Goal: Task Accomplishment & Management: Use online tool/utility

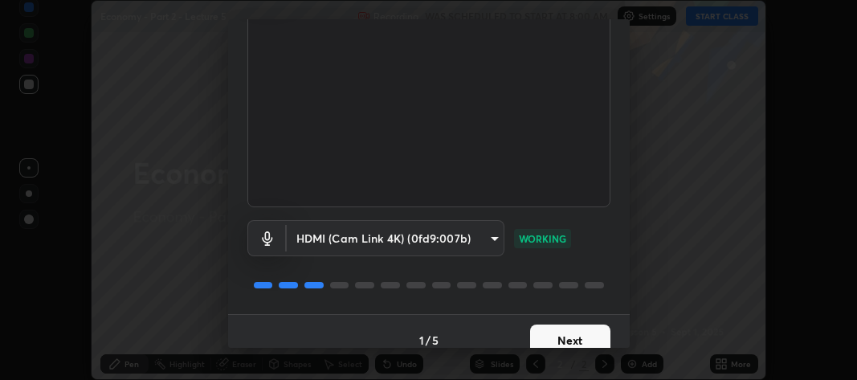
scroll to position [136, 0]
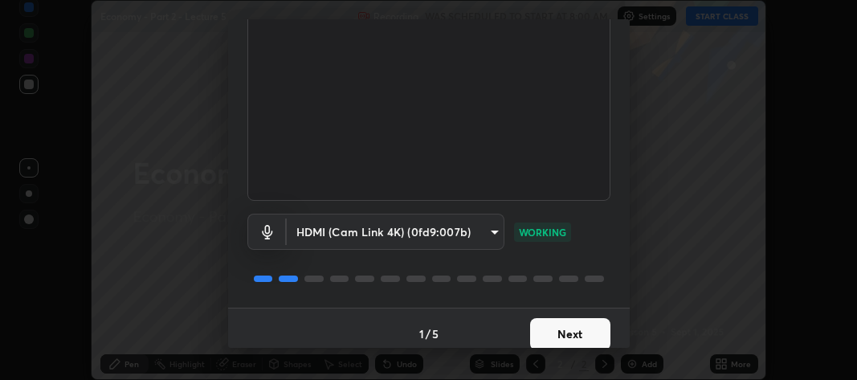
click at [562, 328] on button "Next" at bounding box center [570, 334] width 80 height 32
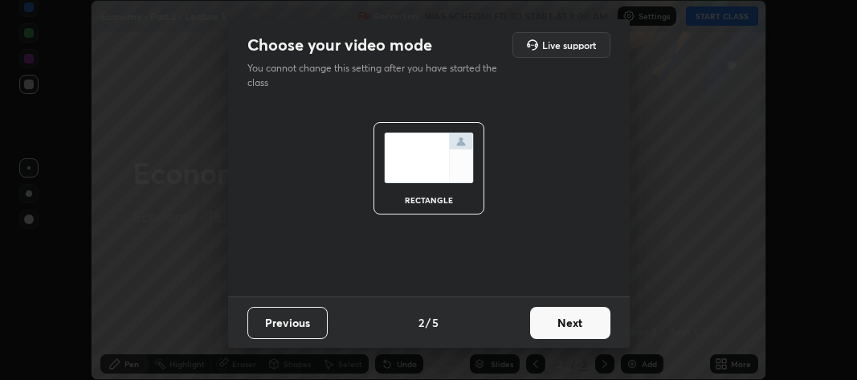
scroll to position [0, 0]
click at [560, 336] on button "Next" at bounding box center [570, 323] width 80 height 32
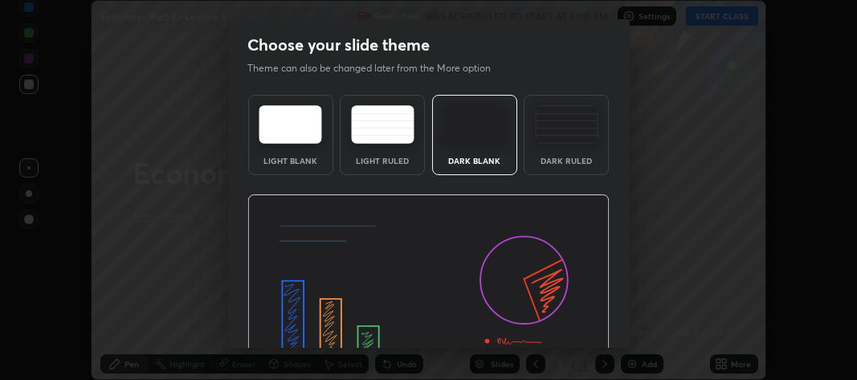
click at [569, 331] on img at bounding box center [428, 296] width 362 height 204
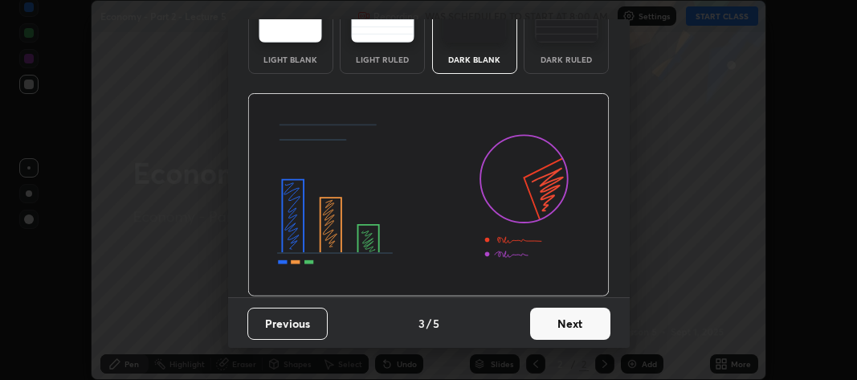
click at [561, 321] on button "Next" at bounding box center [570, 323] width 80 height 32
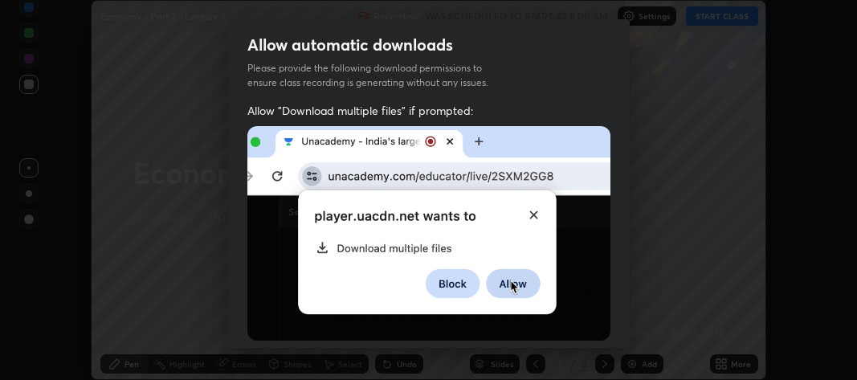
click at [580, 321] on img at bounding box center [428, 233] width 363 height 214
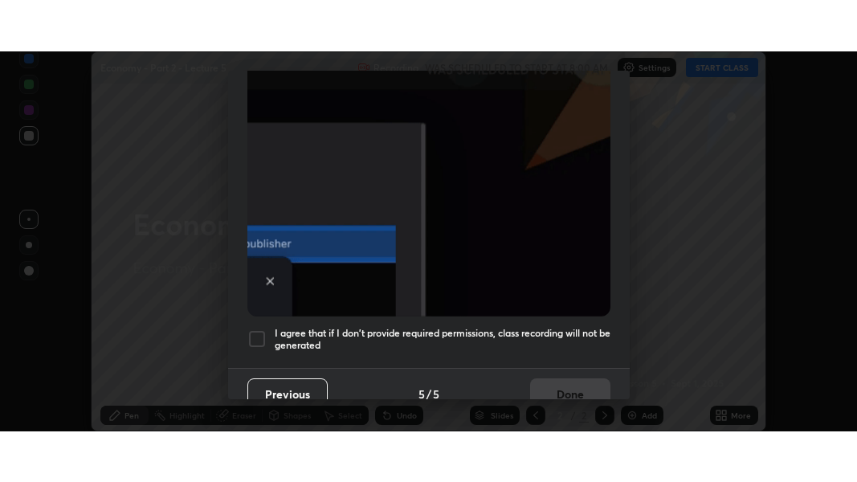
scroll to position [474, 0]
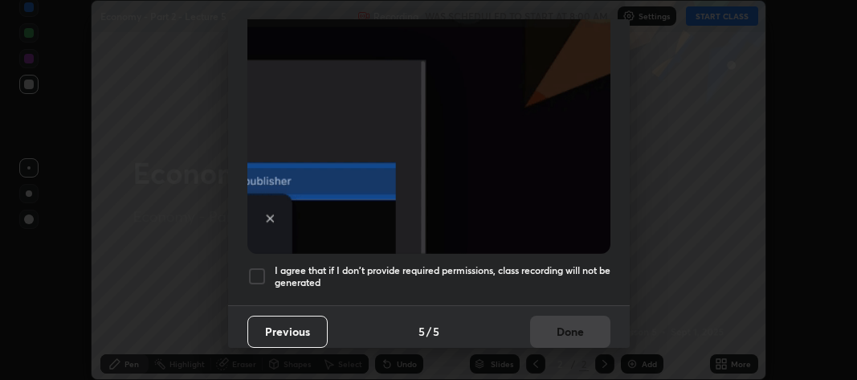
click at [259, 271] on div at bounding box center [256, 276] width 19 height 19
click at [555, 322] on button "Done" at bounding box center [570, 331] width 80 height 32
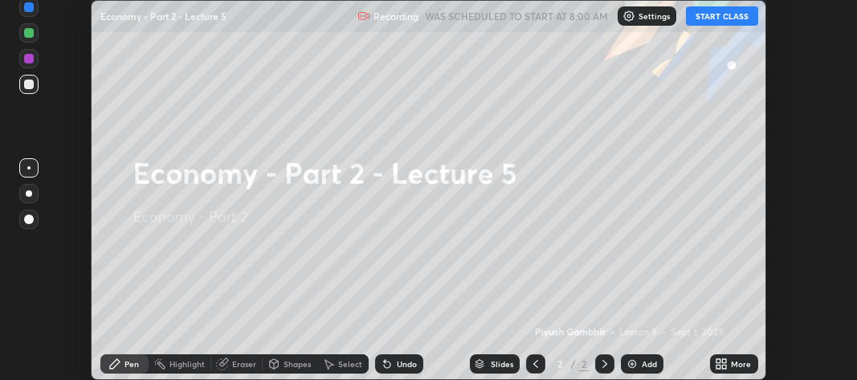
click at [722, 360] on icon at bounding box center [724, 361] width 4 height 4
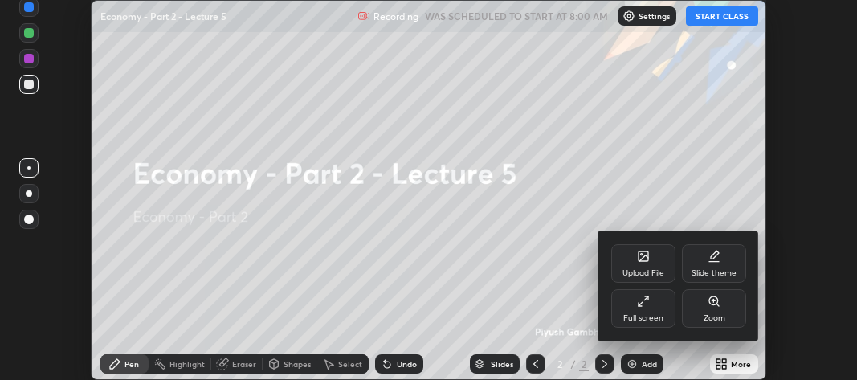
click at [640, 307] on icon at bounding box center [643, 301] width 13 height 13
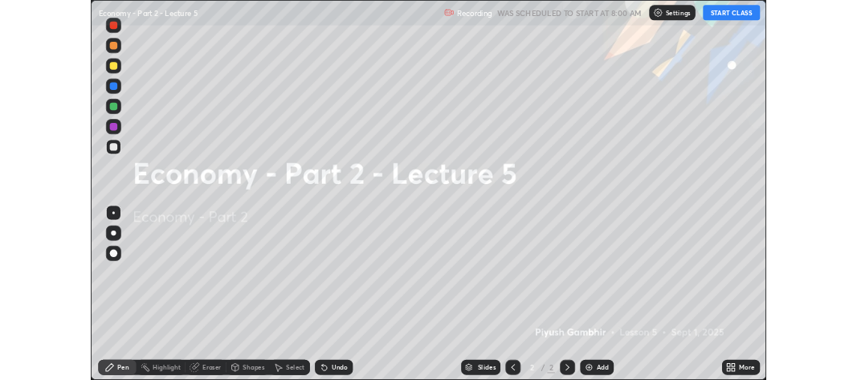
scroll to position [482, 857]
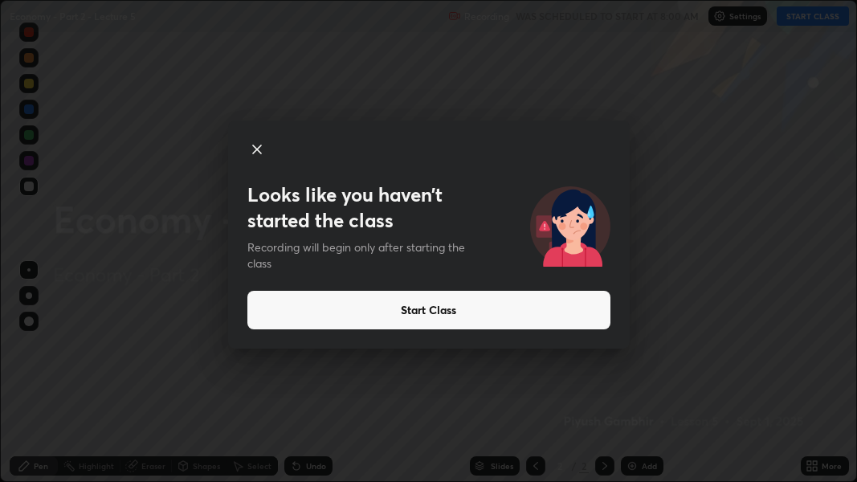
click at [462, 314] on button "Start Class" at bounding box center [428, 310] width 363 height 39
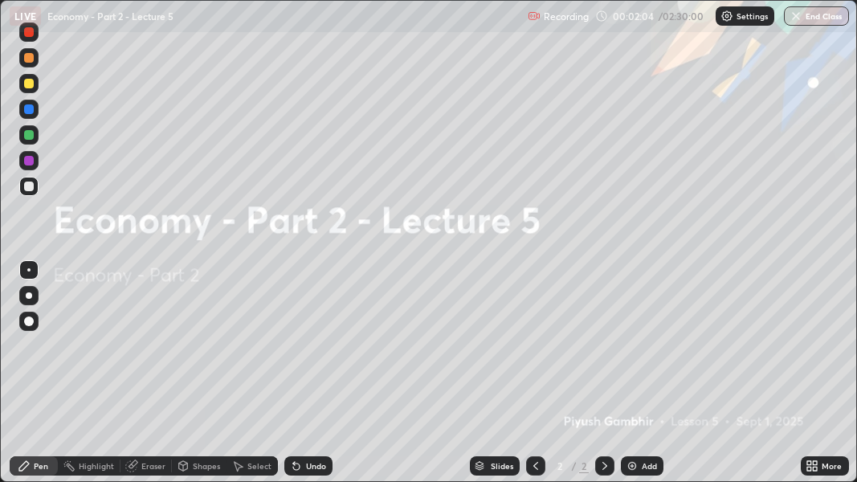
click at [809, 379] on icon at bounding box center [809, 468] width 4 height 4
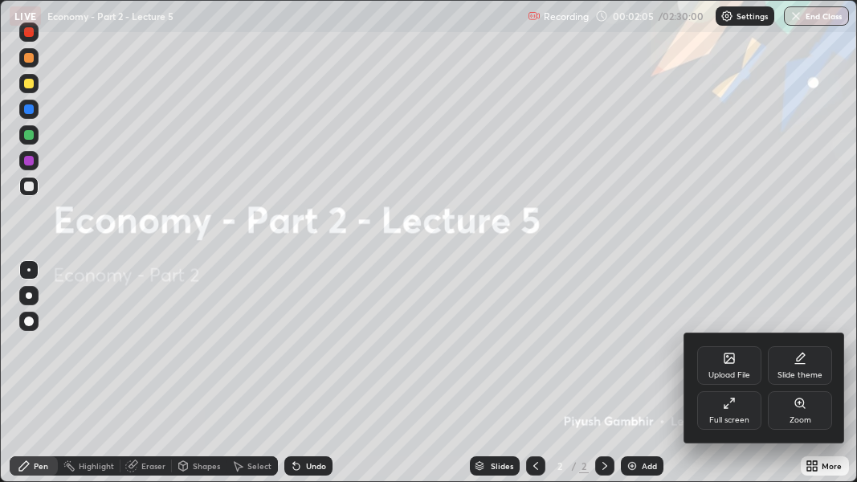
click at [738, 368] on div "Upload File" at bounding box center [729, 365] width 64 height 39
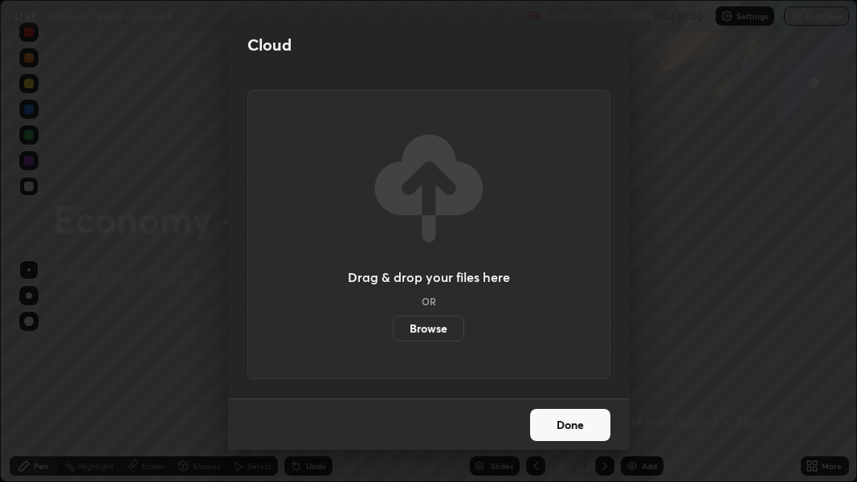
click at [446, 324] on label "Browse" at bounding box center [428, 328] width 71 height 26
click at [393, 324] on input "Browse" at bounding box center [393, 328] width 0 height 26
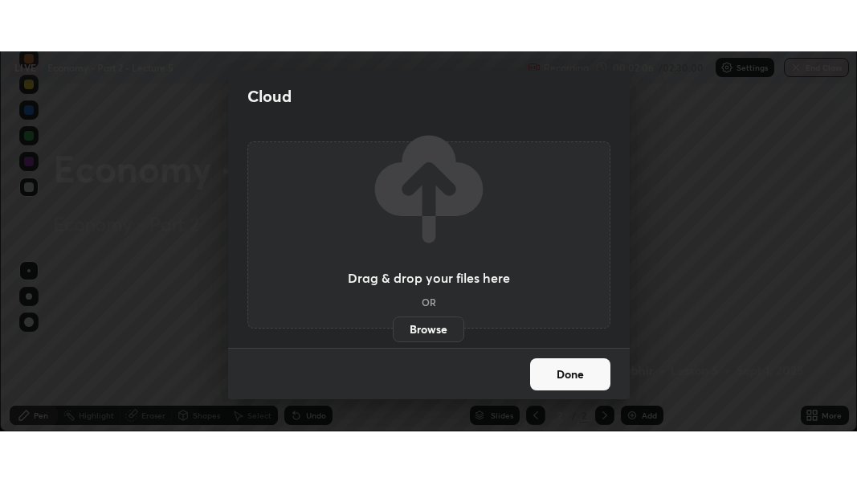
scroll to position [79894, 79417]
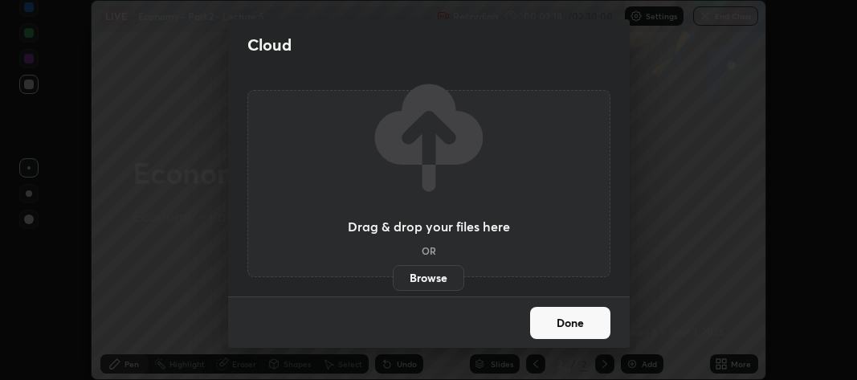
click at [425, 275] on label "Browse" at bounding box center [428, 278] width 71 height 26
click at [393, 275] on input "Browse" at bounding box center [393, 278] width 0 height 26
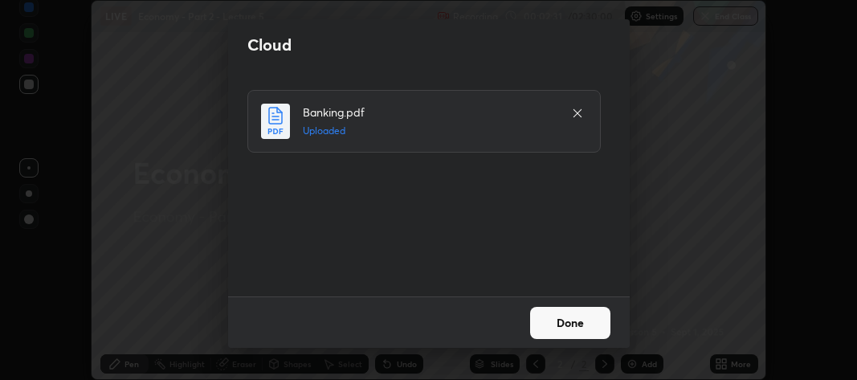
click at [556, 319] on button "Done" at bounding box center [570, 323] width 80 height 32
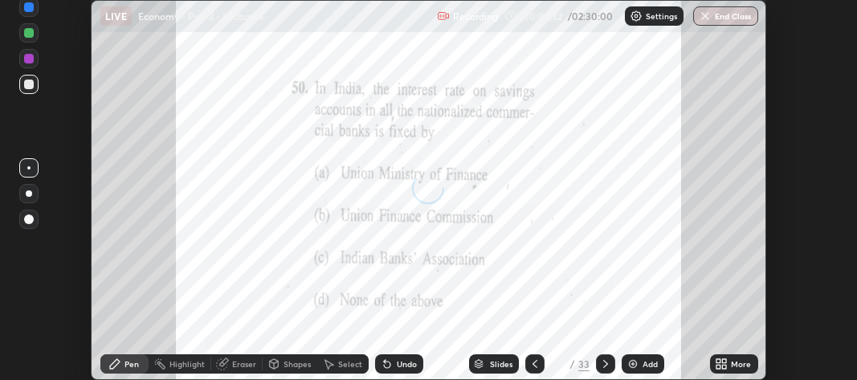
click at [717, 360] on icon at bounding box center [718, 361] width 4 height 4
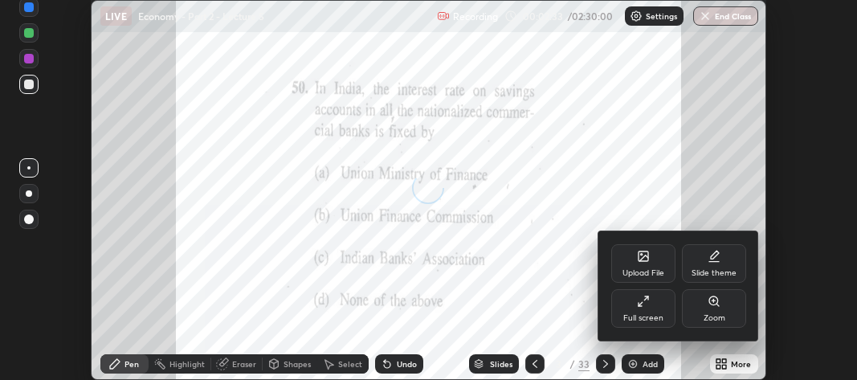
click at [645, 303] on icon at bounding box center [643, 301] width 13 height 13
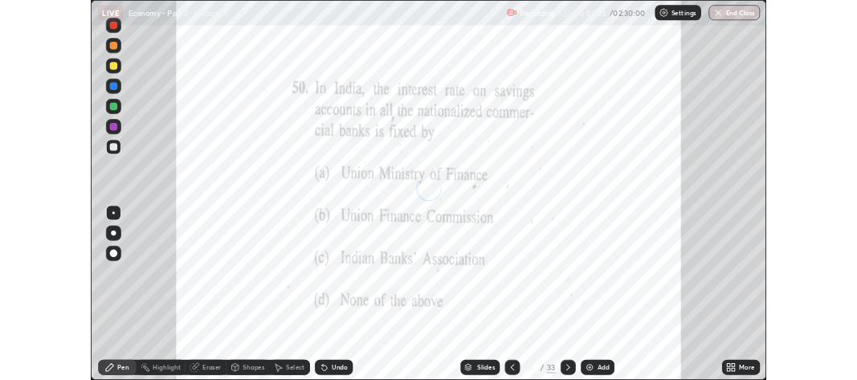
scroll to position [482, 857]
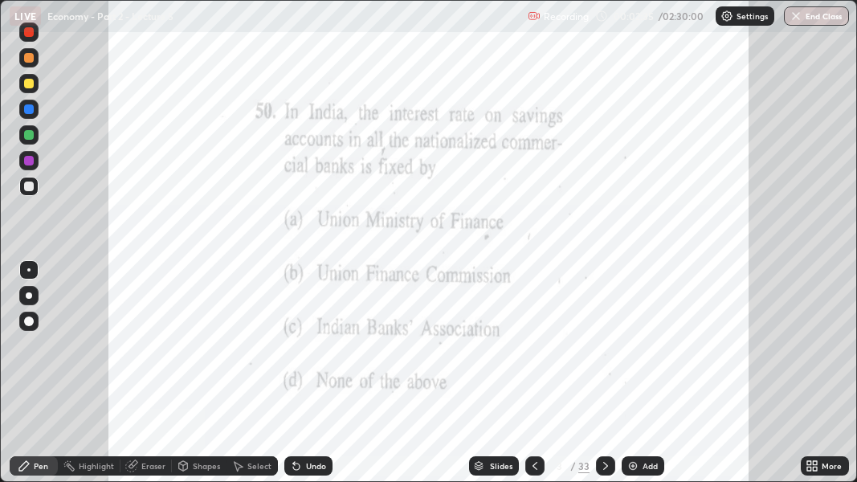
click at [631, 379] on img at bounding box center [632, 465] width 13 height 13
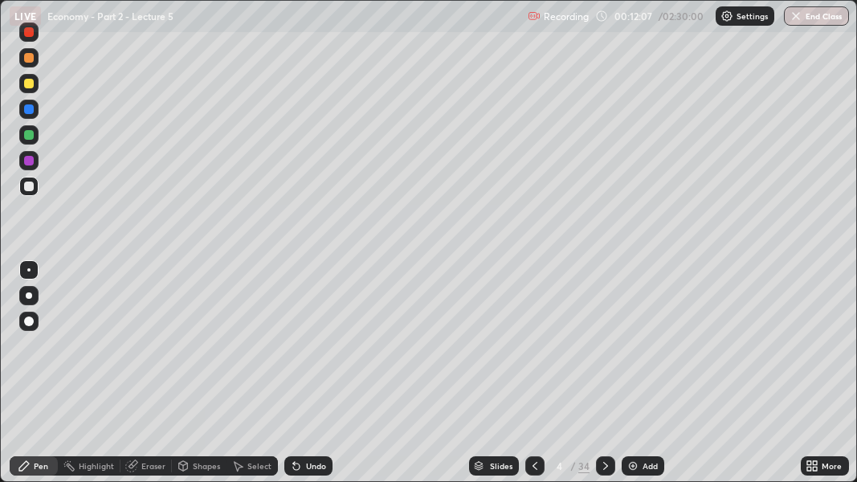
click at [631, 379] on img at bounding box center [632, 465] width 13 height 13
click at [530, 379] on icon at bounding box center [534, 465] width 13 height 13
click at [600, 379] on icon at bounding box center [605, 465] width 13 height 13
click at [532, 379] on icon at bounding box center [534, 465] width 13 height 13
click at [604, 379] on icon at bounding box center [605, 465] width 13 height 13
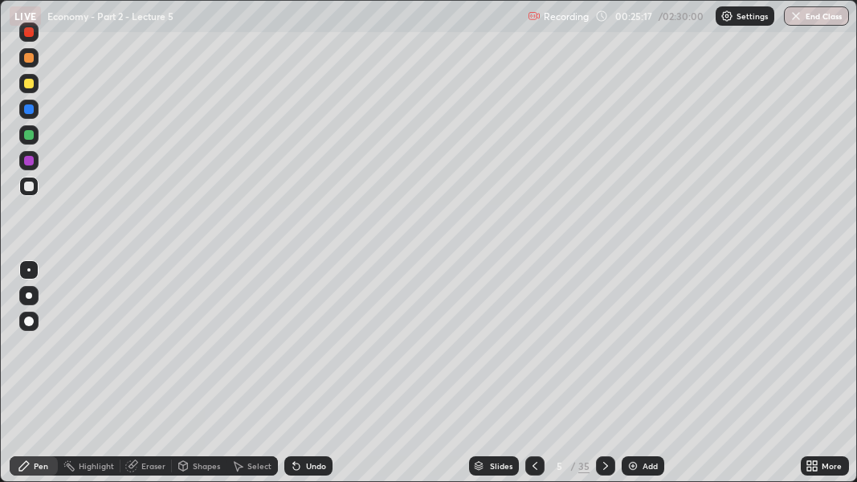
click at [633, 379] on img at bounding box center [632, 465] width 13 height 13
click at [642, 379] on div "Add" at bounding box center [649, 466] width 15 height 8
click at [533, 379] on icon at bounding box center [534, 465] width 13 height 13
click at [604, 379] on icon at bounding box center [605, 465] width 13 height 13
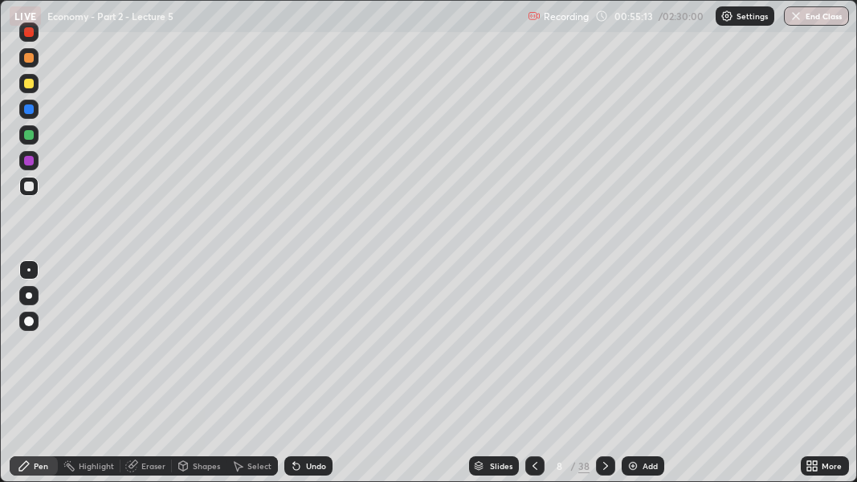
click at [533, 379] on icon at bounding box center [534, 465] width 13 height 13
click at [604, 379] on icon at bounding box center [605, 465] width 13 height 13
click at [533, 379] on icon at bounding box center [534, 465] width 13 height 13
click at [604, 379] on div at bounding box center [605, 465] width 19 height 19
click at [533, 379] on icon at bounding box center [534, 465] width 13 height 13
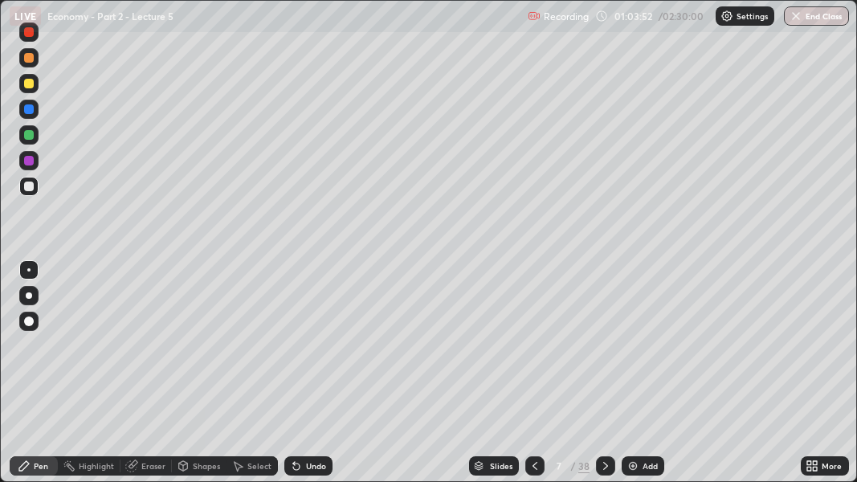
click at [633, 379] on img at bounding box center [632, 465] width 13 height 13
click at [631, 379] on img at bounding box center [632, 465] width 13 height 13
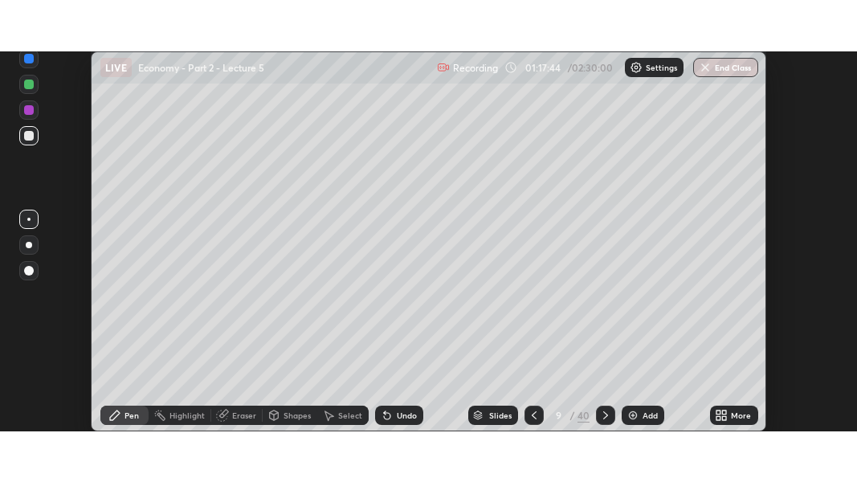
scroll to position [79894, 79417]
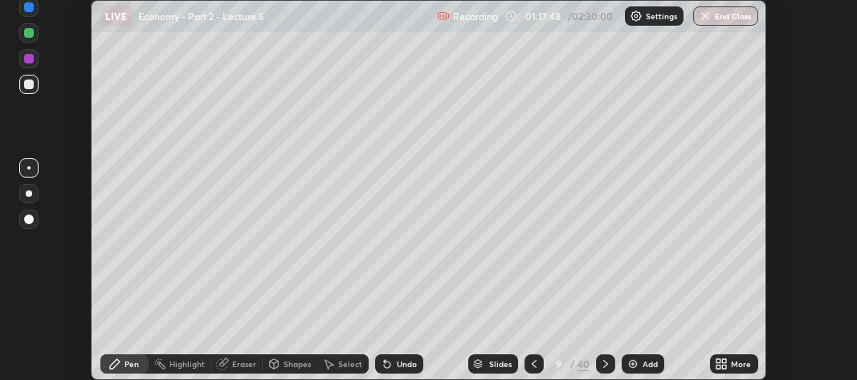
click at [726, 357] on icon at bounding box center [720, 363] width 13 height 13
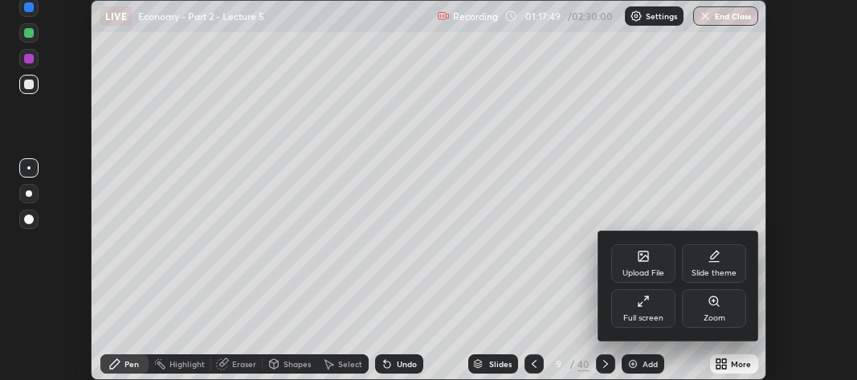
click at [661, 309] on div "Full screen" at bounding box center [643, 308] width 64 height 39
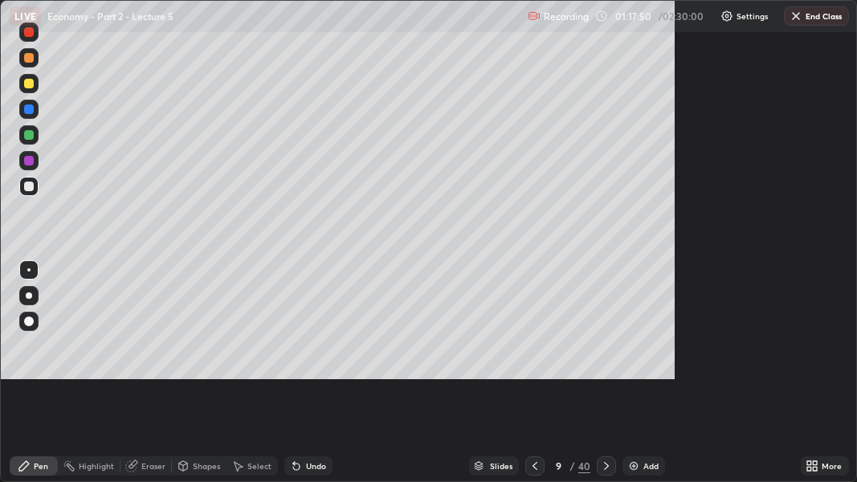
scroll to position [482, 857]
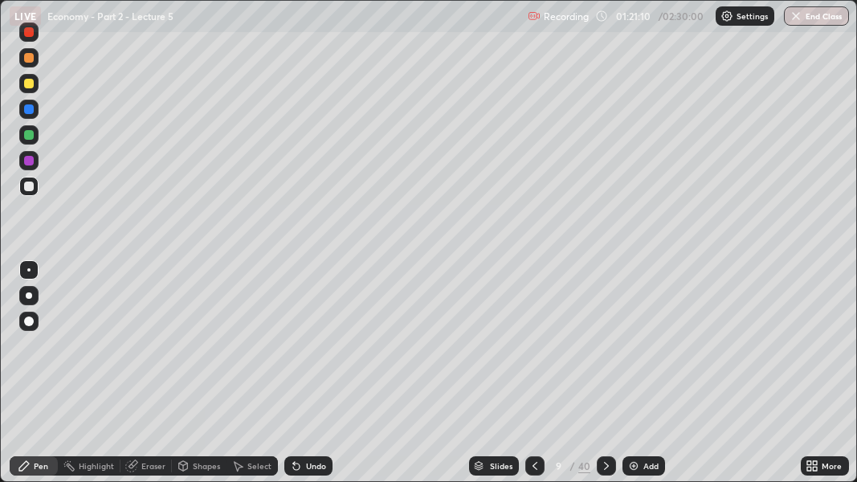
click at [637, 379] on div "Add" at bounding box center [643, 465] width 43 height 19
click at [641, 379] on div "Add" at bounding box center [648, 466] width 15 height 8
click at [634, 379] on img at bounding box center [632, 465] width 13 height 13
click at [600, 379] on icon at bounding box center [605, 465] width 13 height 13
click at [596, 379] on div at bounding box center [605, 465] width 19 height 19
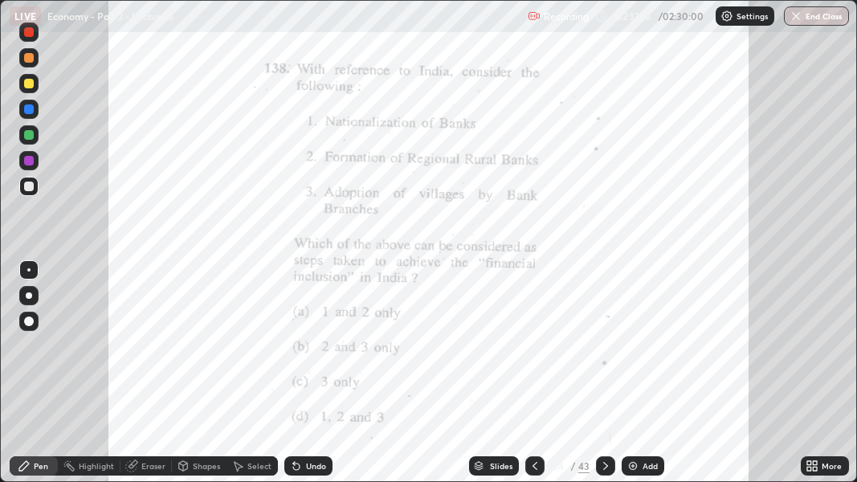
click at [534, 379] on icon at bounding box center [534, 465] width 13 height 13
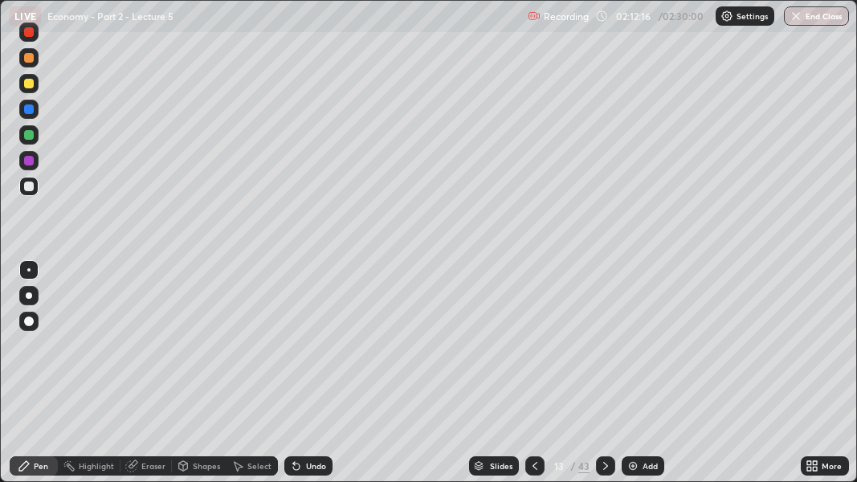
click at [532, 379] on icon at bounding box center [534, 466] width 5 height 8
click at [535, 379] on icon at bounding box center [534, 465] width 13 height 13
click at [534, 379] on icon at bounding box center [534, 465] width 13 height 13
click at [532, 379] on icon at bounding box center [534, 466] width 5 height 8
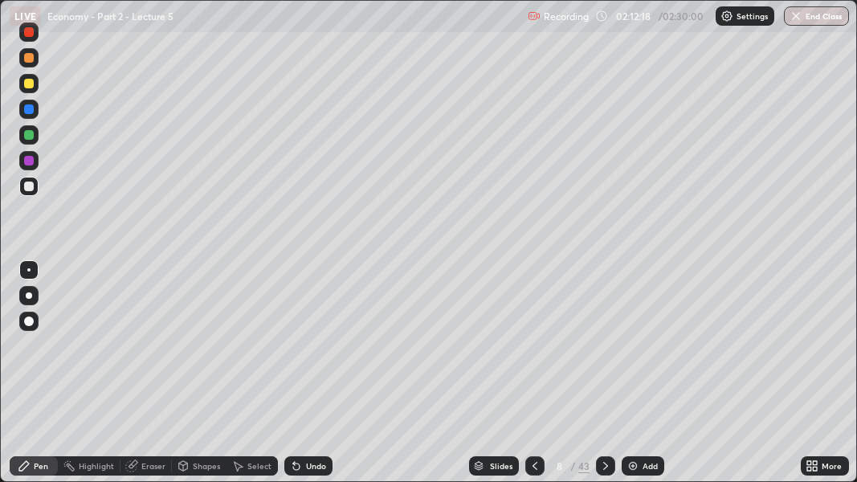
click at [533, 379] on icon at bounding box center [534, 466] width 5 height 8
click at [535, 379] on icon at bounding box center [534, 465] width 13 height 13
click at [533, 379] on icon at bounding box center [534, 465] width 13 height 13
click at [535, 379] on icon at bounding box center [534, 465] width 13 height 13
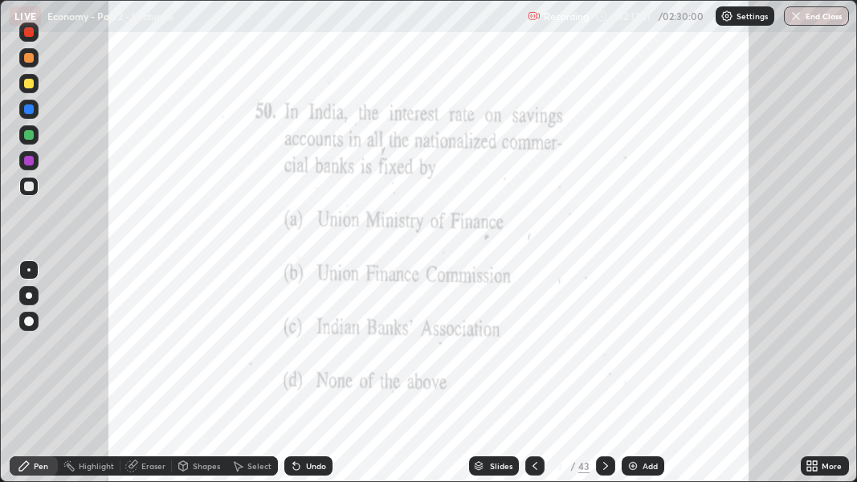
click at [535, 379] on icon at bounding box center [534, 465] width 13 height 13
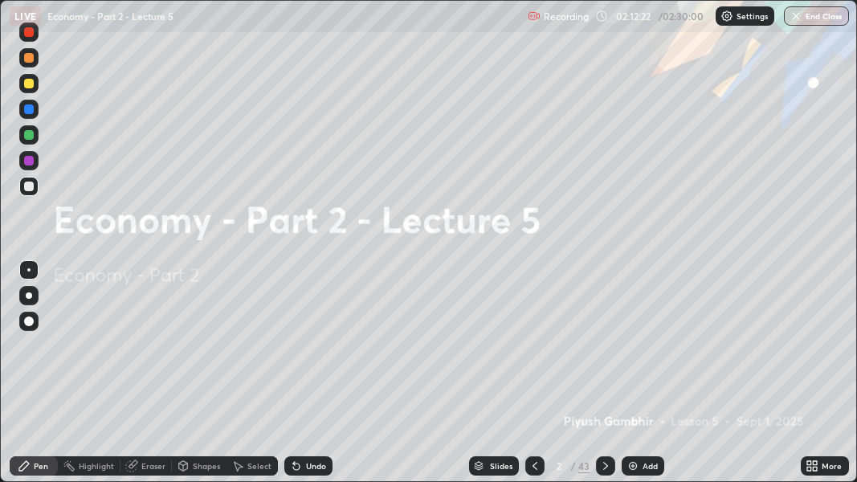
click at [604, 379] on icon at bounding box center [605, 466] width 5 height 8
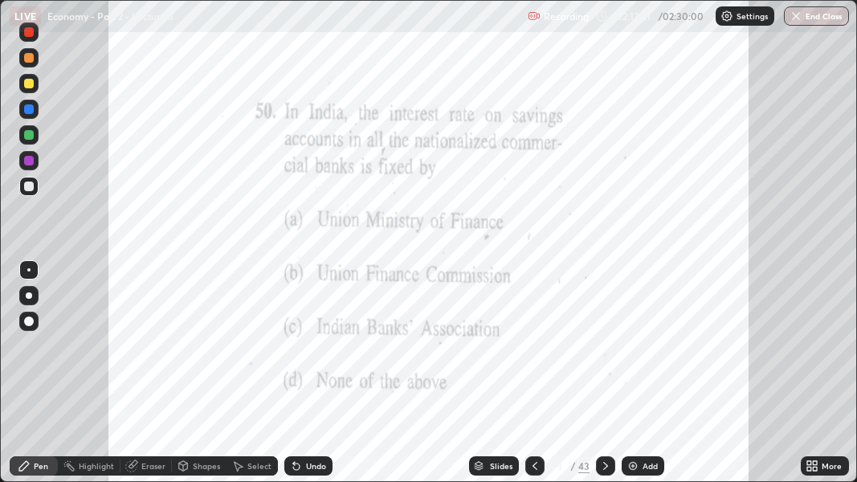
click at [609, 379] on icon at bounding box center [605, 465] width 13 height 13
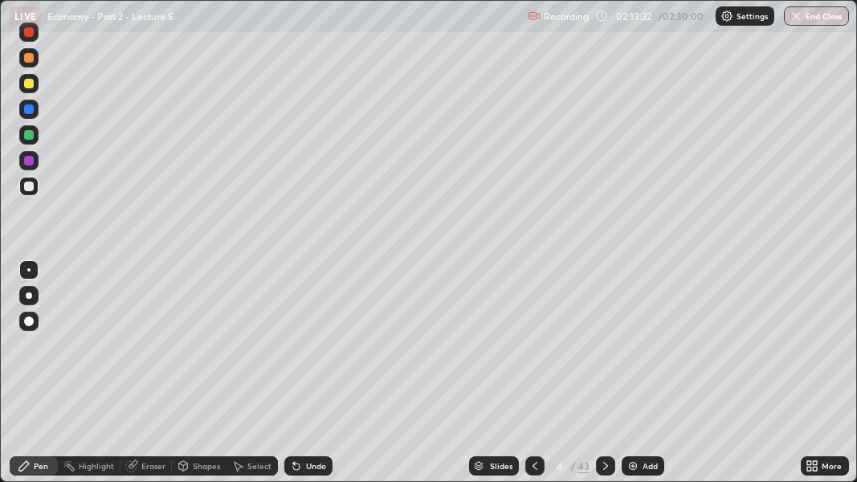
click at [604, 379] on icon at bounding box center [605, 466] width 5 height 8
click at [604, 379] on icon at bounding box center [605, 465] width 13 height 13
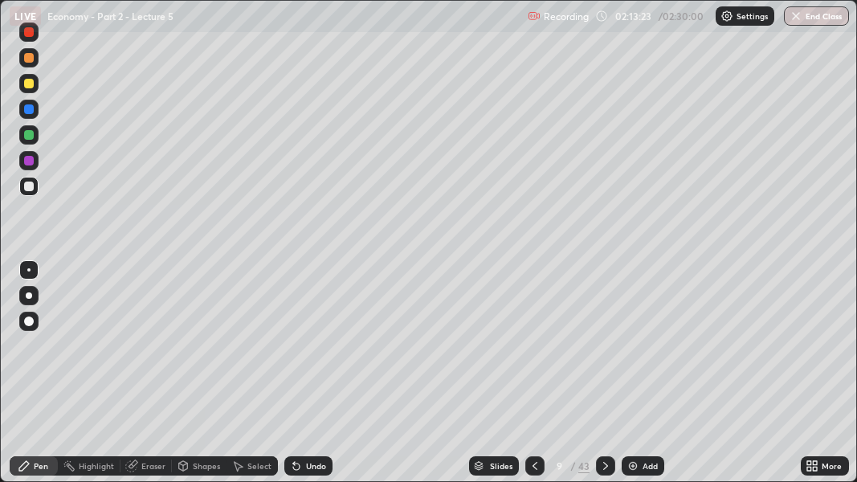
click at [604, 379] on icon at bounding box center [605, 465] width 13 height 13
click at [604, 379] on icon at bounding box center [605, 466] width 5 height 8
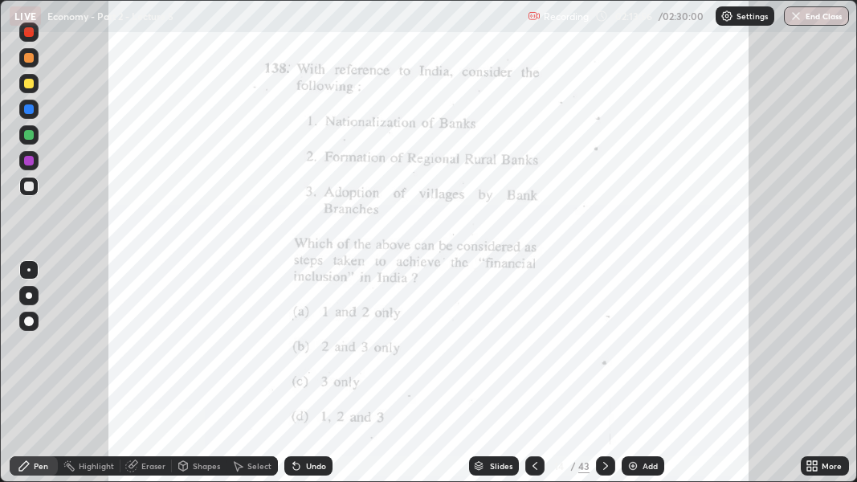
click at [604, 379] on icon at bounding box center [605, 465] width 13 height 13
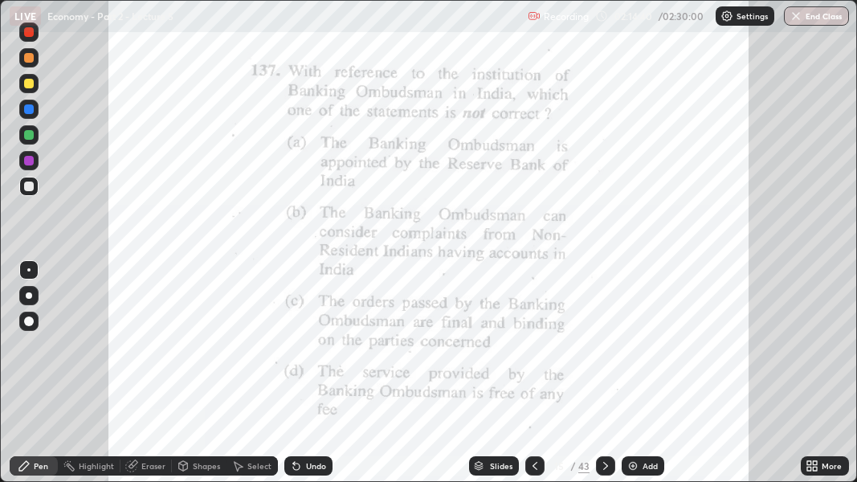
click at [604, 379] on icon at bounding box center [605, 466] width 5 height 8
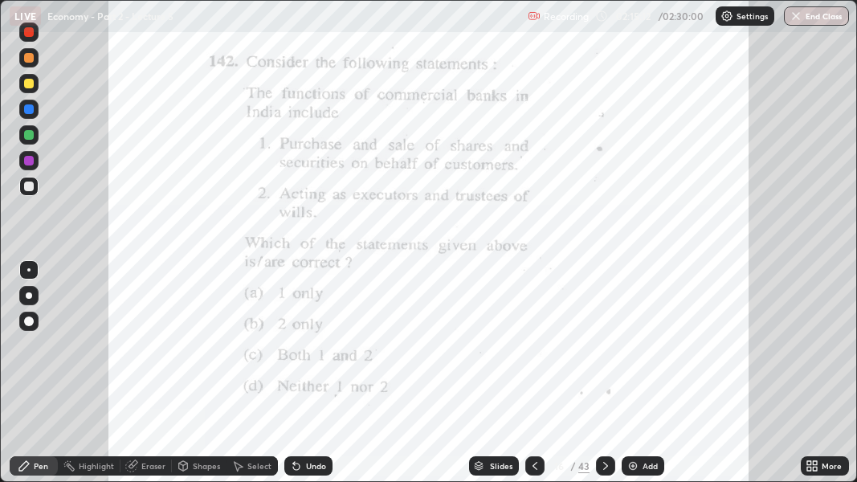
click at [606, 379] on icon at bounding box center [605, 465] width 13 height 13
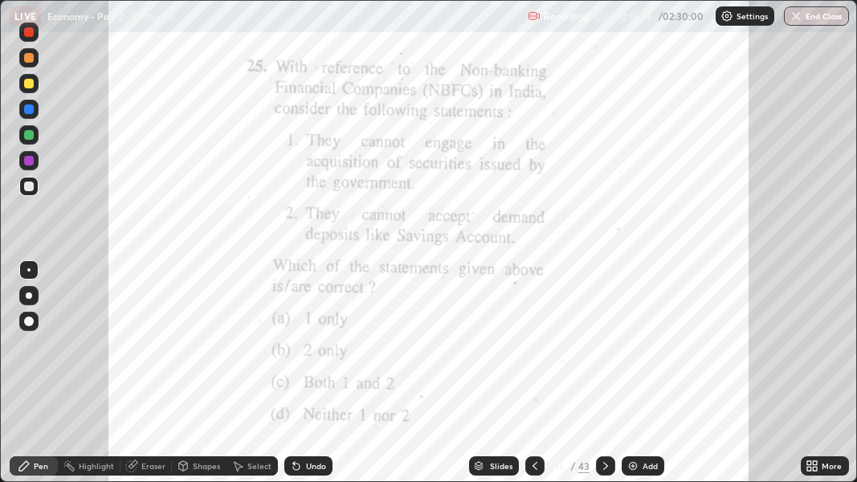
click at [606, 379] on icon at bounding box center [605, 465] width 13 height 13
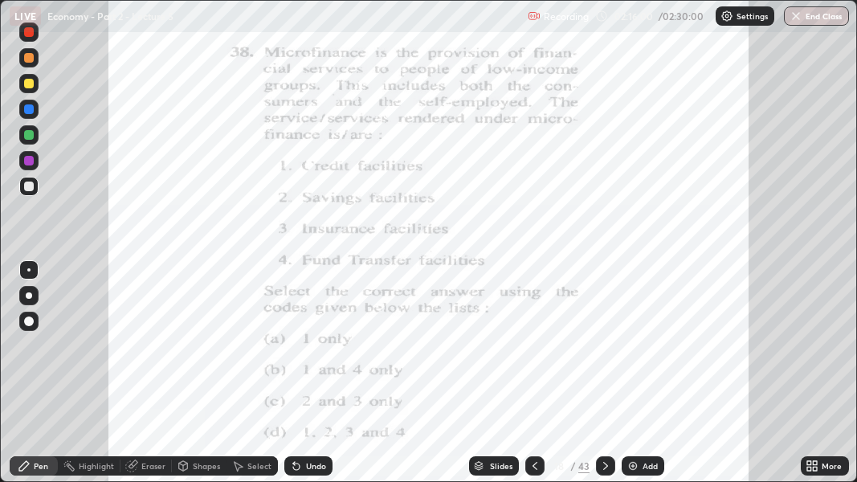
click at [601, 379] on icon at bounding box center [605, 465] width 13 height 13
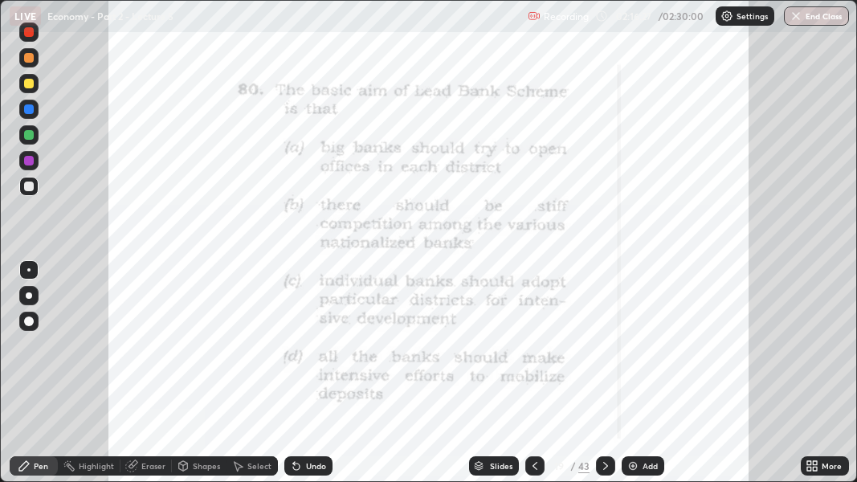
click at [604, 379] on icon at bounding box center [605, 465] width 13 height 13
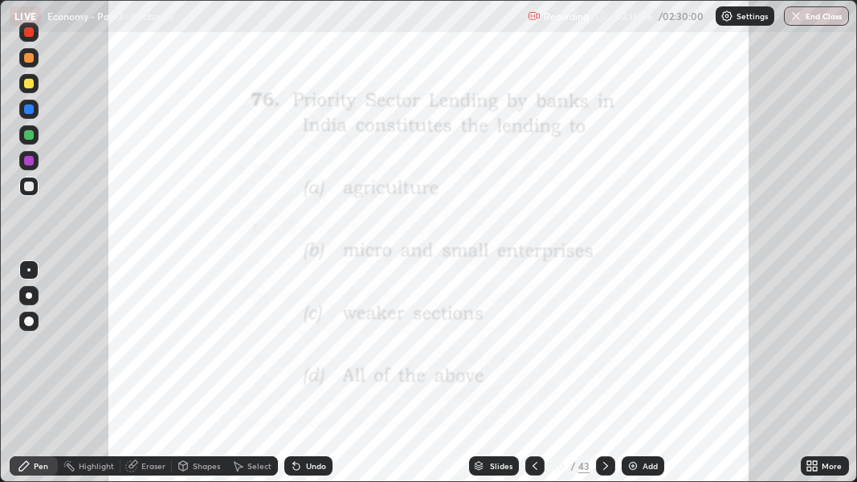
click at [604, 379] on icon at bounding box center [605, 465] width 13 height 13
click at [607, 379] on icon at bounding box center [605, 465] width 13 height 13
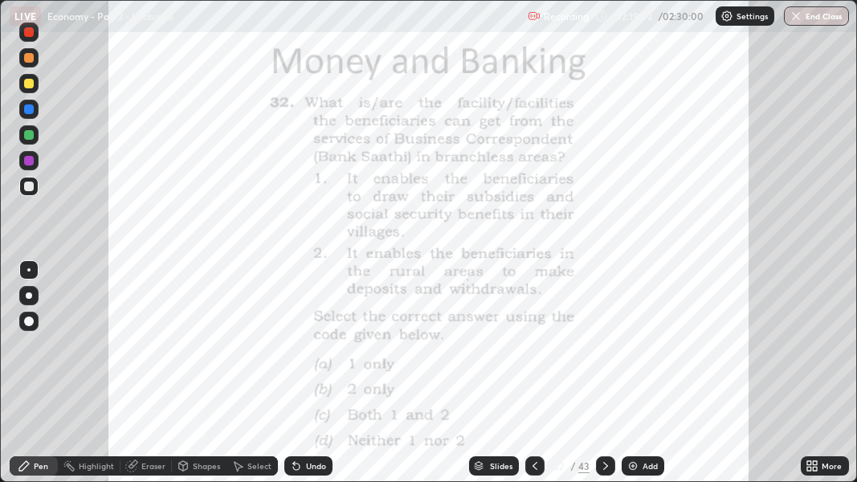
click at [607, 379] on icon at bounding box center [605, 465] width 13 height 13
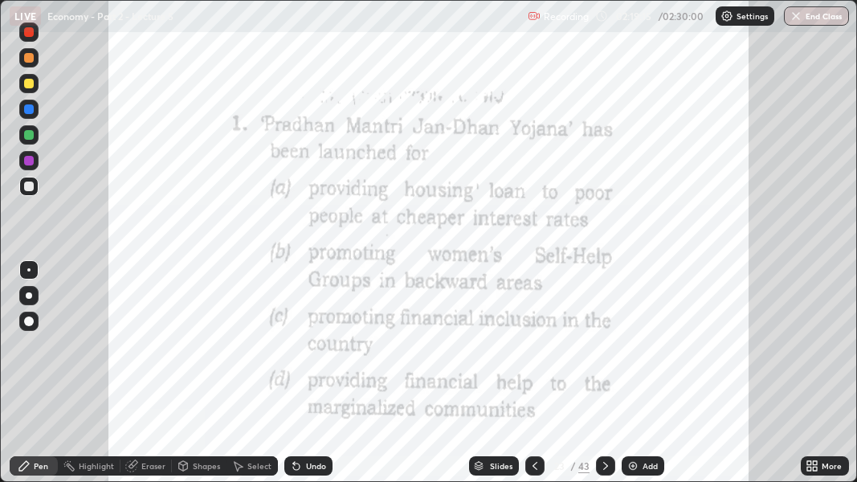
click at [604, 379] on icon at bounding box center [605, 466] width 5 height 8
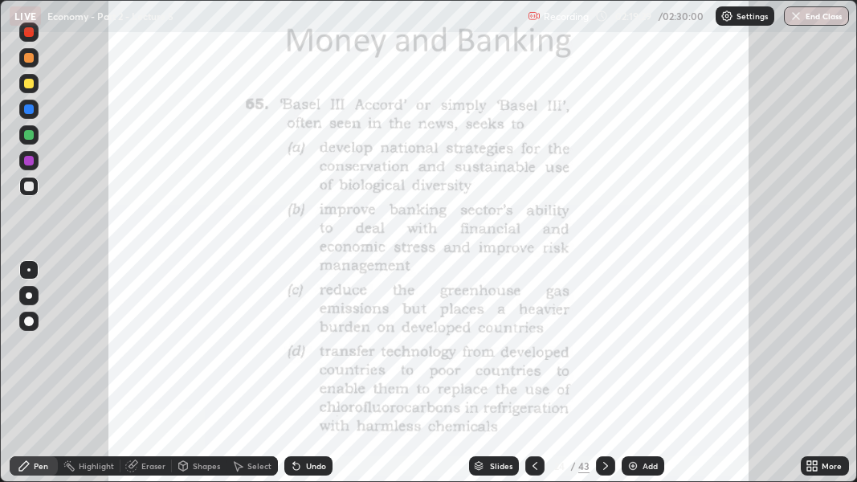
click at [607, 379] on icon at bounding box center [605, 465] width 13 height 13
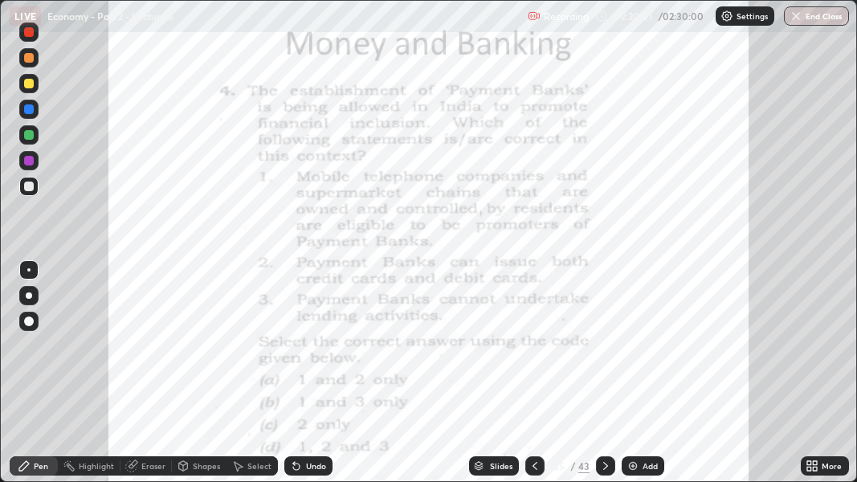
click at [602, 379] on icon at bounding box center [605, 465] width 13 height 13
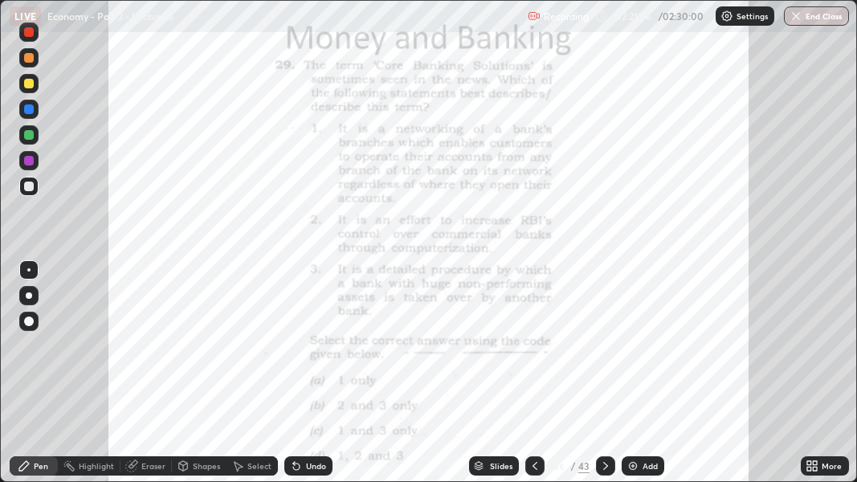
click at [604, 379] on icon at bounding box center [605, 465] width 13 height 13
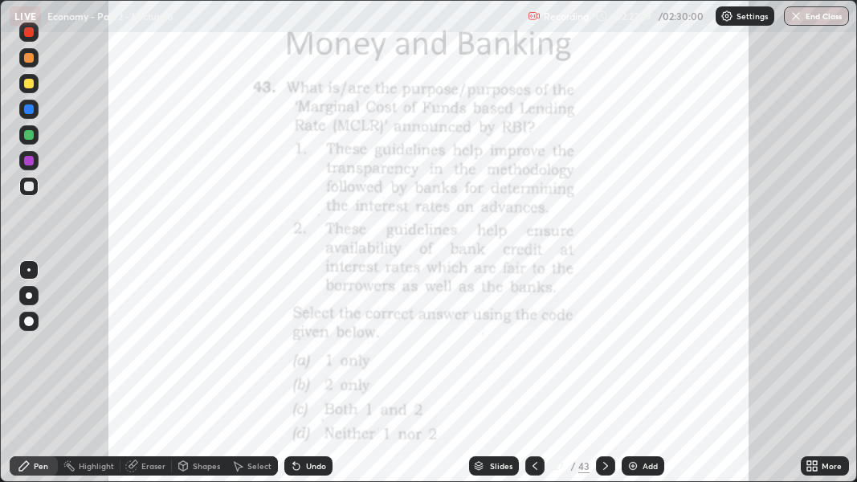
click at [607, 379] on icon at bounding box center [605, 465] width 13 height 13
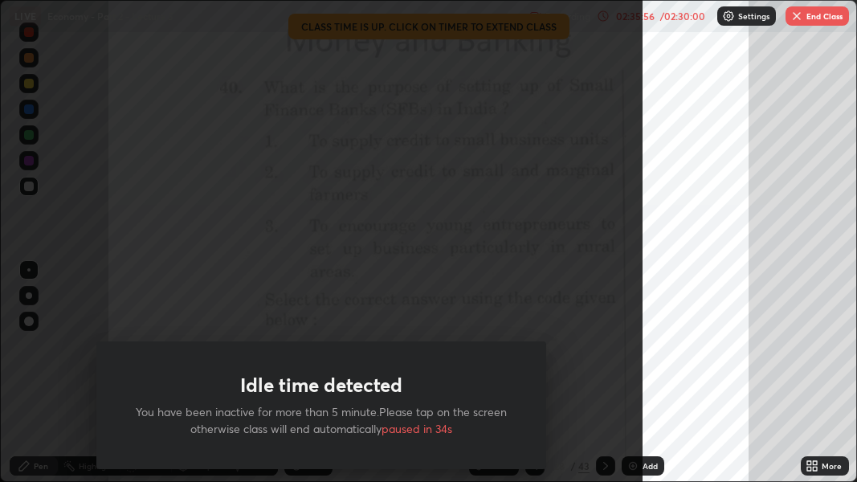
click at [179, 252] on div "Idle time detected You have been inactive for more than 5 minute.Please tap on …" at bounding box center [321, 241] width 642 height 482
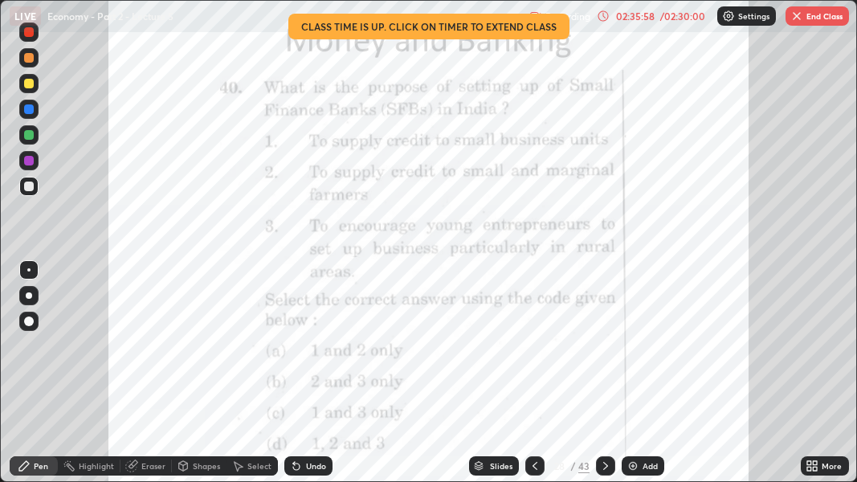
click at [682, 17] on div "/ 02:30:00" at bounding box center [682, 16] width 50 height 10
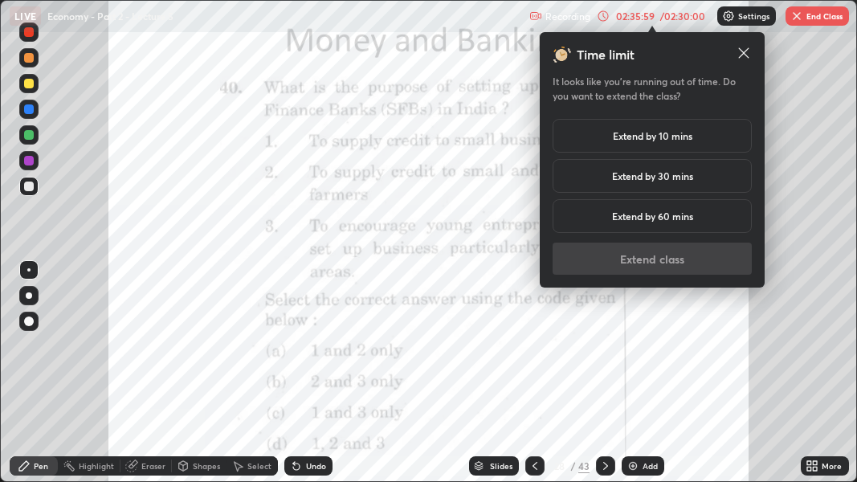
click at [675, 134] on h5 "Extend by 10 mins" at bounding box center [651, 135] width 79 height 14
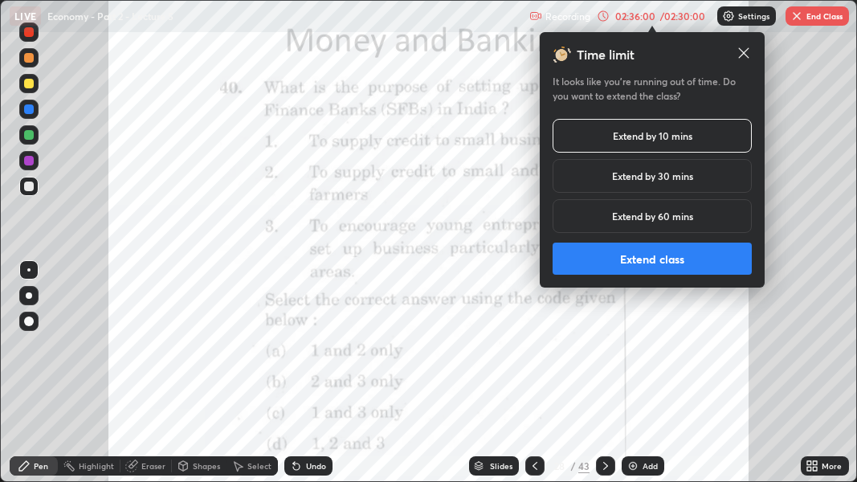
click at [664, 266] on button "Extend class" at bounding box center [651, 258] width 199 height 32
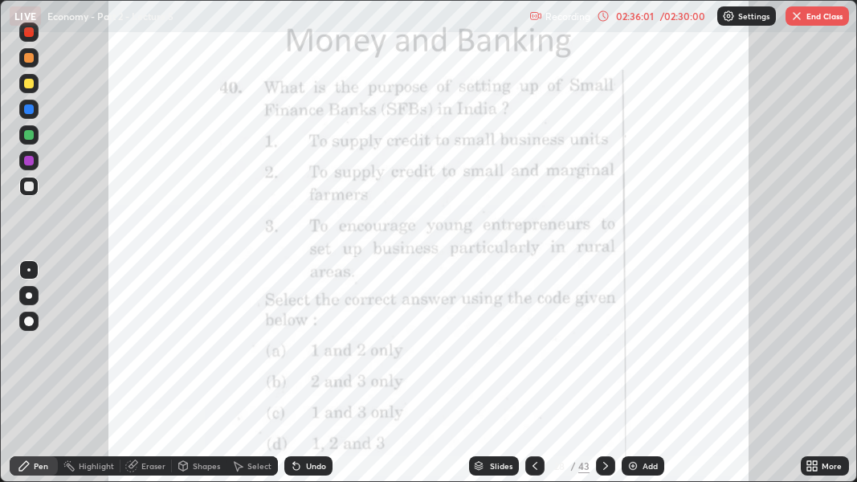
click at [604, 379] on icon at bounding box center [605, 465] width 13 height 13
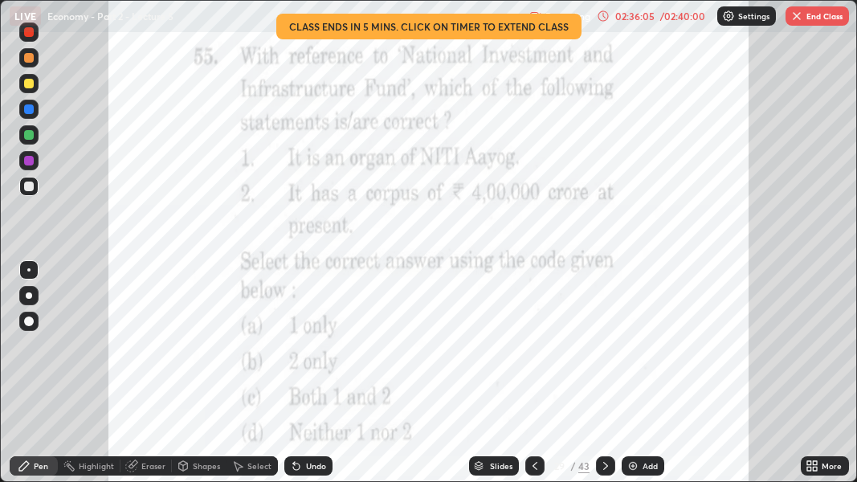
click at [661, 15] on div "/ 02:40:00" at bounding box center [682, 16] width 50 height 10
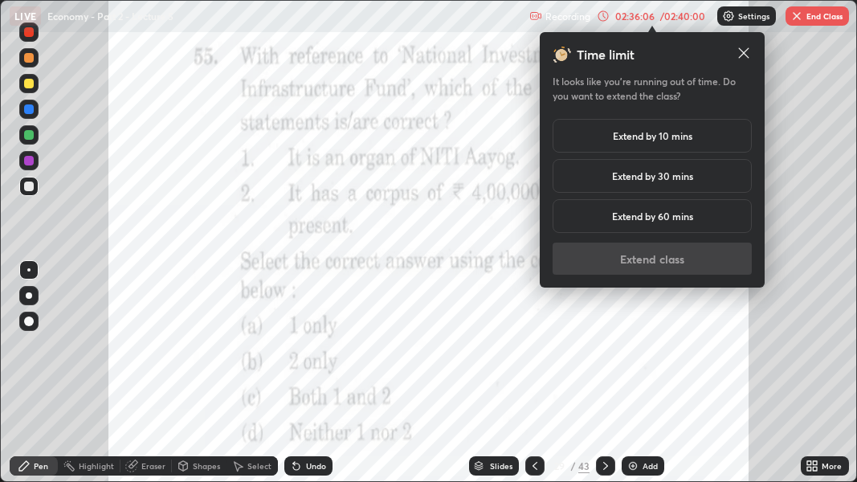
click at [672, 132] on h5 "Extend by 10 mins" at bounding box center [651, 135] width 79 height 14
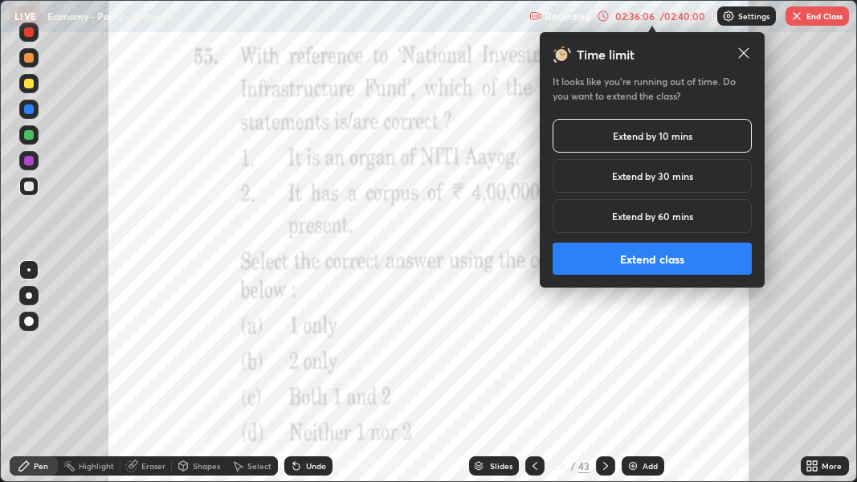
click at [667, 254] on button "Extend class" at bounding box center [651, 258] width 199 height 32
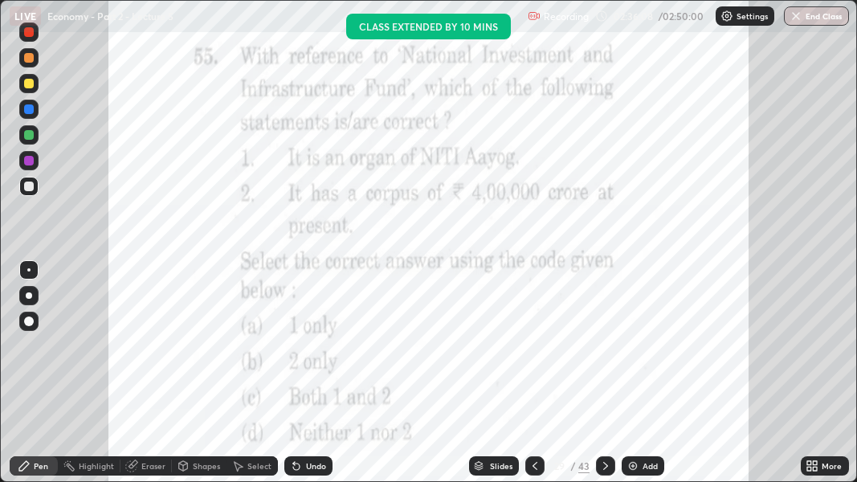
click at [610, 379] on icon at bounding box center [605, 465] width 13 height 13
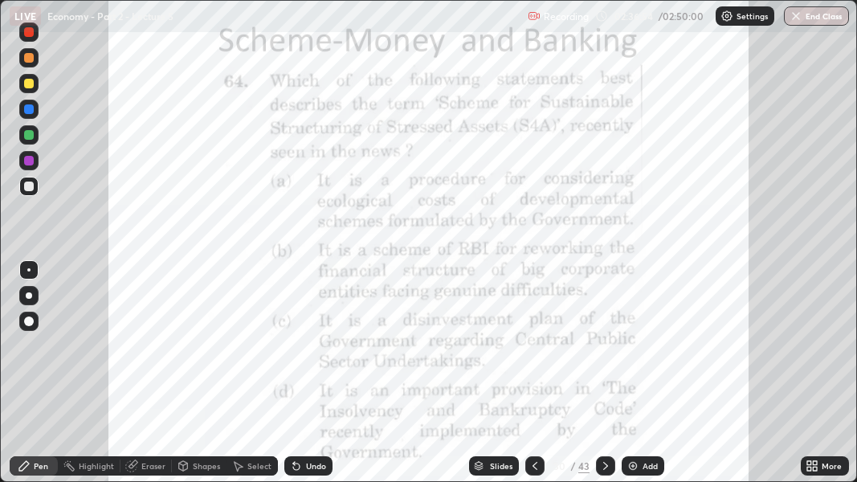
click at [610, 379] on icon at bounding box center [605, 465] width 13 height 13
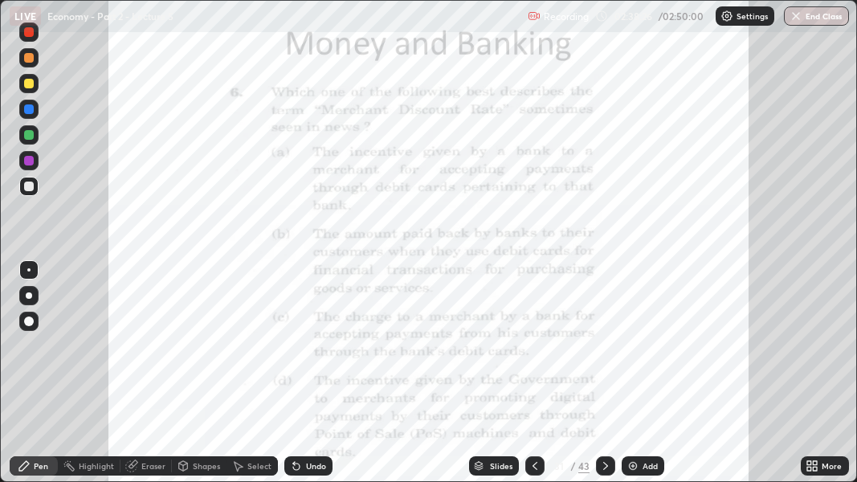
click at [600, 379] on icon at bounding box center [605, 465] width 13 height 13
click at [603, 379] on icon at bounding box center [605, 465] width 13 height 13
click at [604, 379] on icon at bounding box center [605, 465] width 13 height 13
click at [601, 379] on icon at bounding box center [605, 465] width 13 height 13
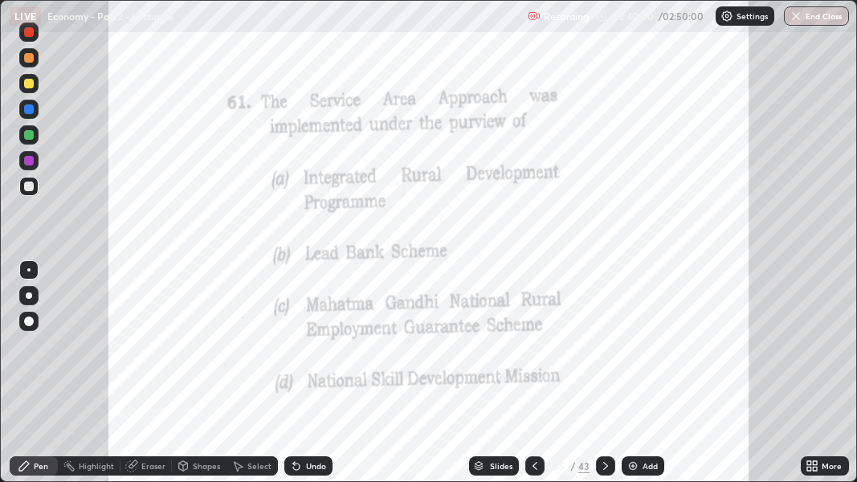
click at [609, 379] on icon at bounding box center [605, 465] width 13 height 13
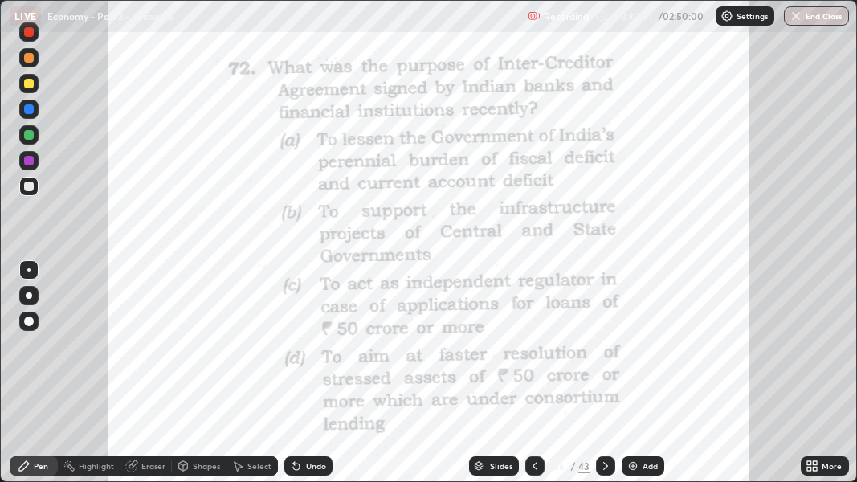
click at [603, 379] on icon at bounding box center [605, 465] width 13 height 13
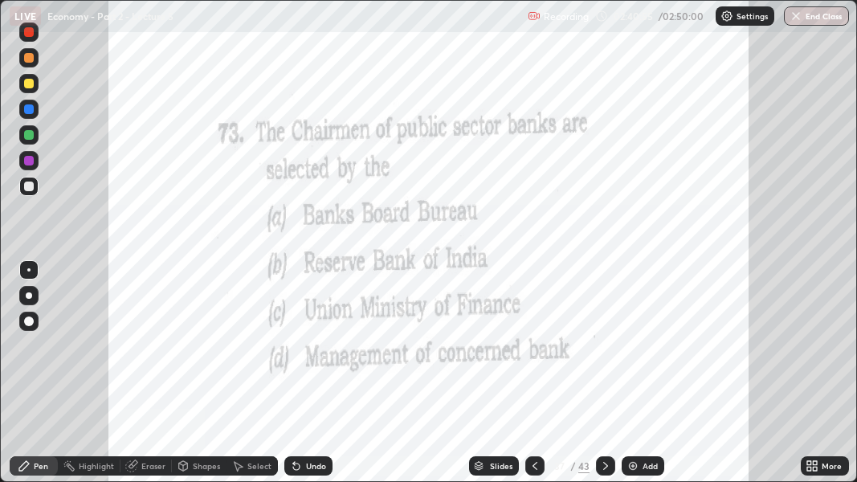
click at [607, 379] on icon at bounding box center [605, 465] width 13 height 13
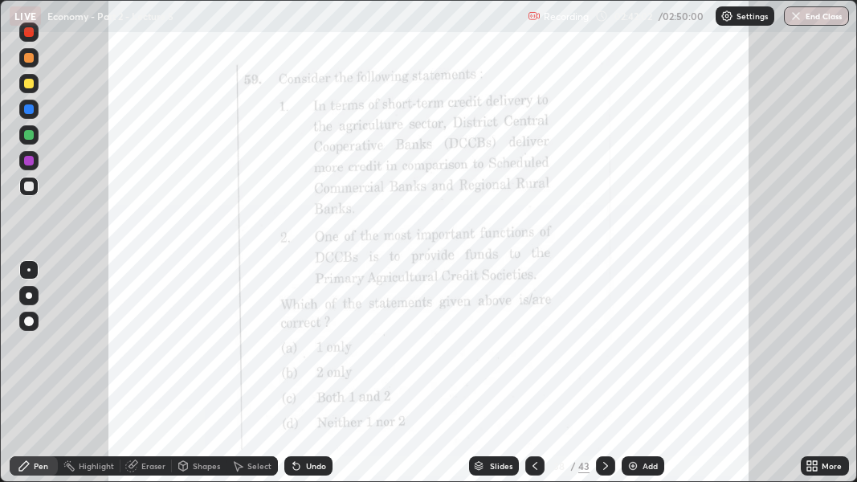
click at [598, 379] on div at bounding box center [605, 465] width 19 height 19
click at [604, 379] on icon at bounding box center [605, 465] width 13 height 13
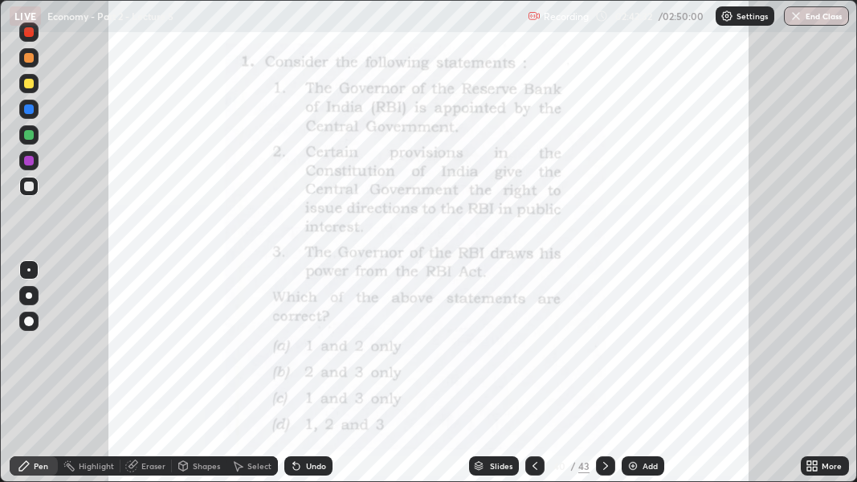
click at [601, 379] on icon at bounding box center [605, 465] width 13 height 13
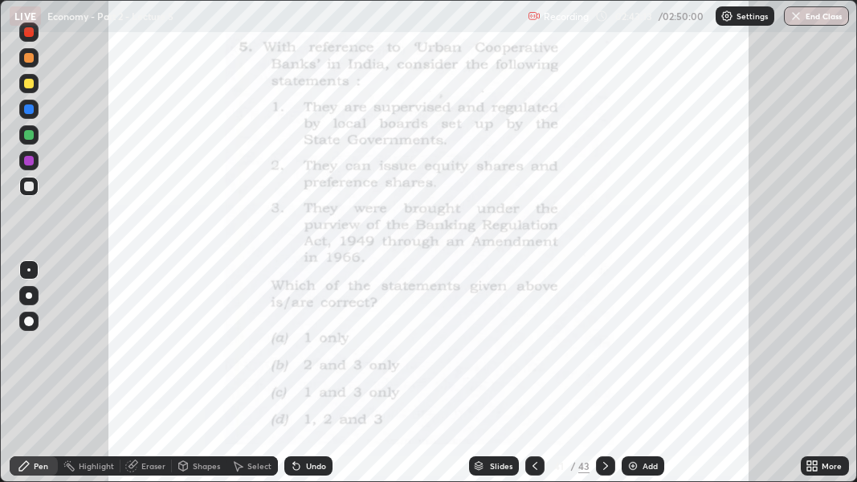
click at [602, 379] on icon at bounding box center [605, 465] width 13 height 13
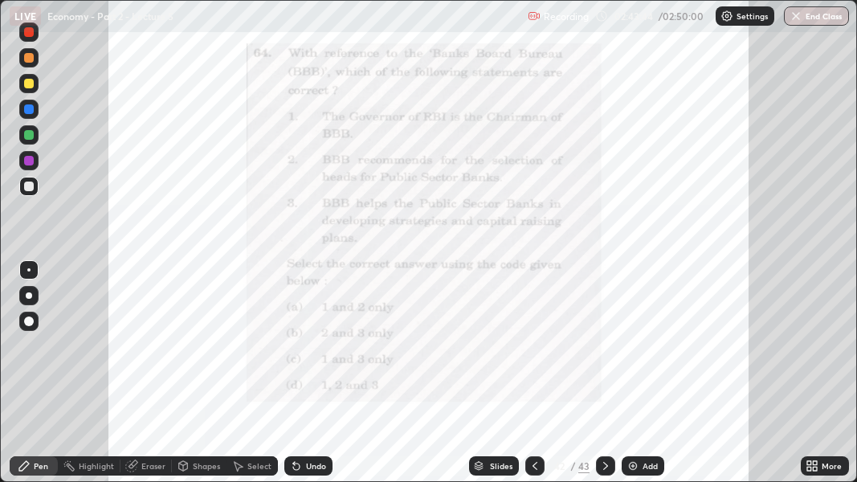
click at [604, 379] on icon at bounding box center [605, 465] width 13 height 13
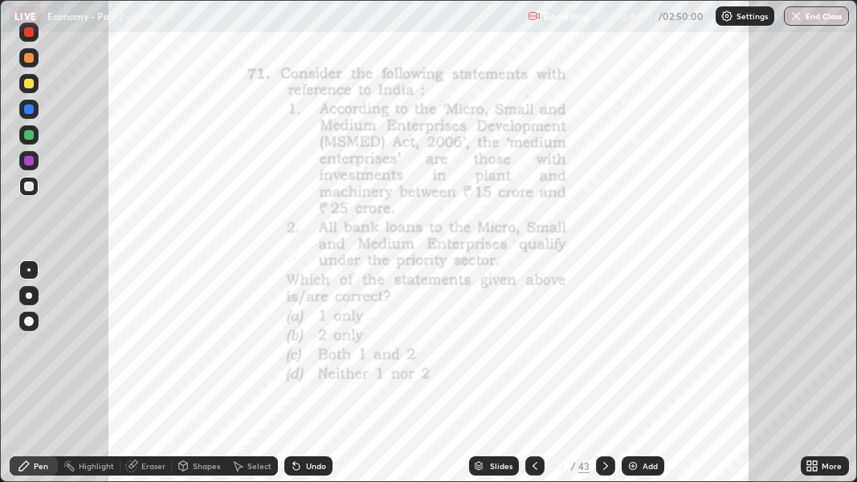
click at [635, 379] on img at bounding box center [632, 465] width 13 height 13
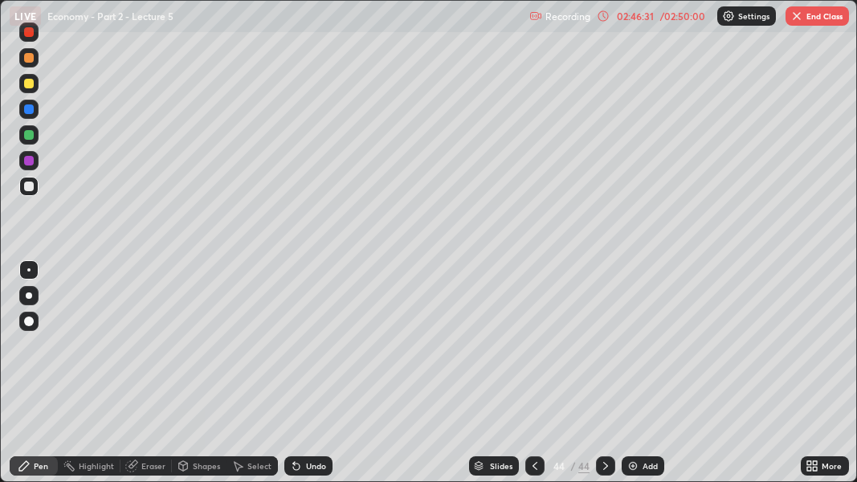
click at [796, 18] on img "button" at bounding box center [796, 16] width 13 height 13
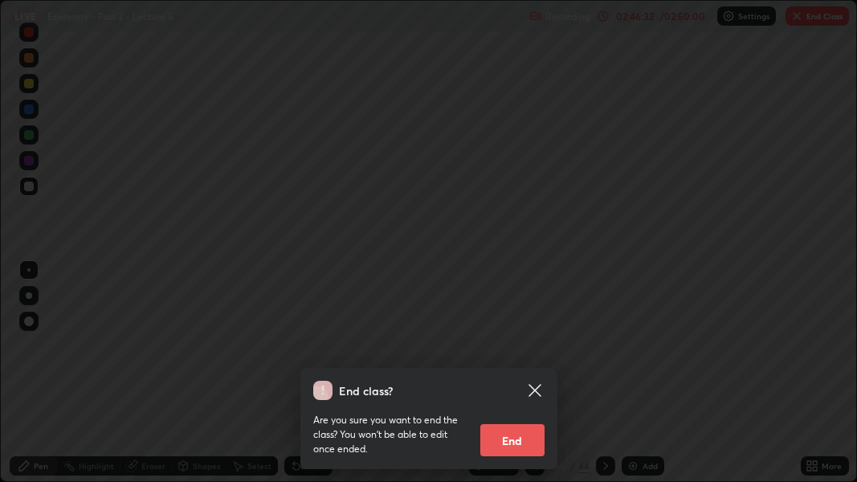
click at [519, 379] on button "End" at bounding box center [512, 440] width 64 height 32
